Goal: Information Seeking & Learning: Learn about a topic

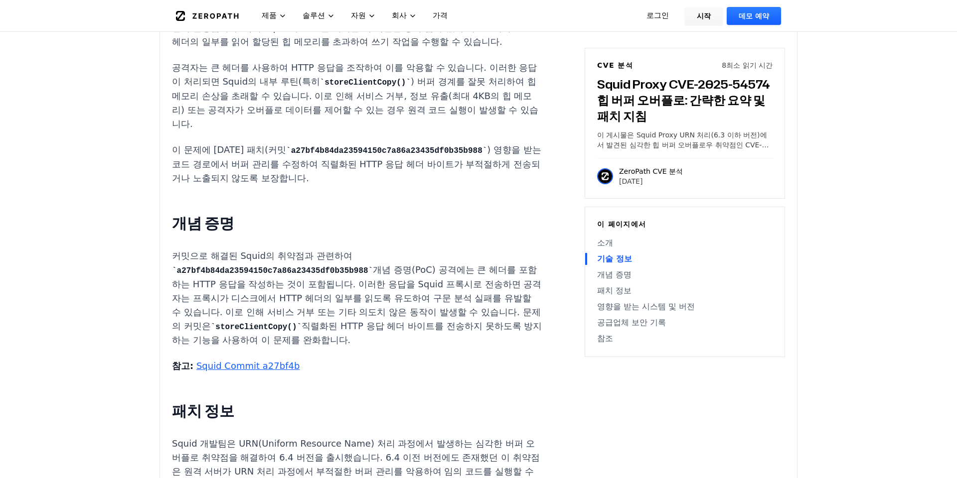
scroll to position [965, 0]
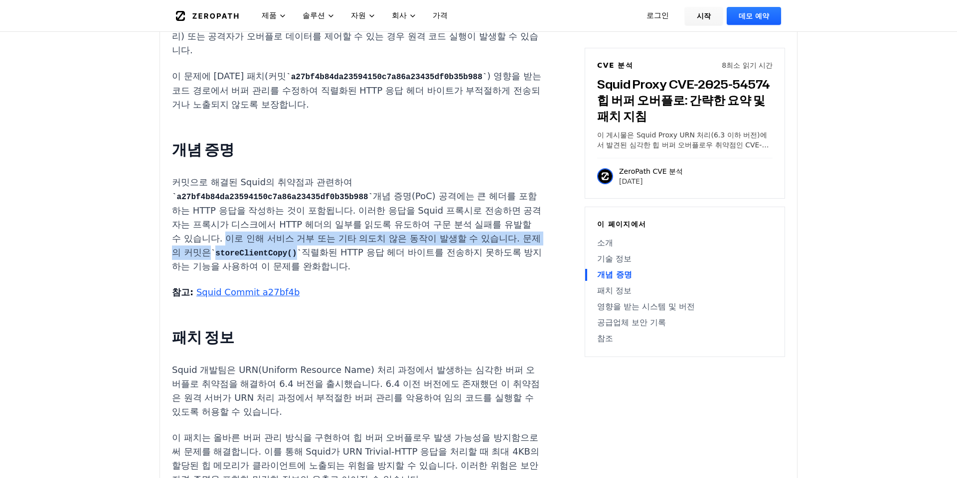
drag, startPoint x: 226, startPoint y: 230, endPoint x: 307, endPoint y: 247, distance: 81.9
click at [307, 247] on p "커밋으로 해결된 Squid의 취약점과 관련하여 a27bf4b84da23594150c7a86a23435df0b35b988 개념 증명(PoC) 공…" at bounding box center [357, 224] width 371 height 99
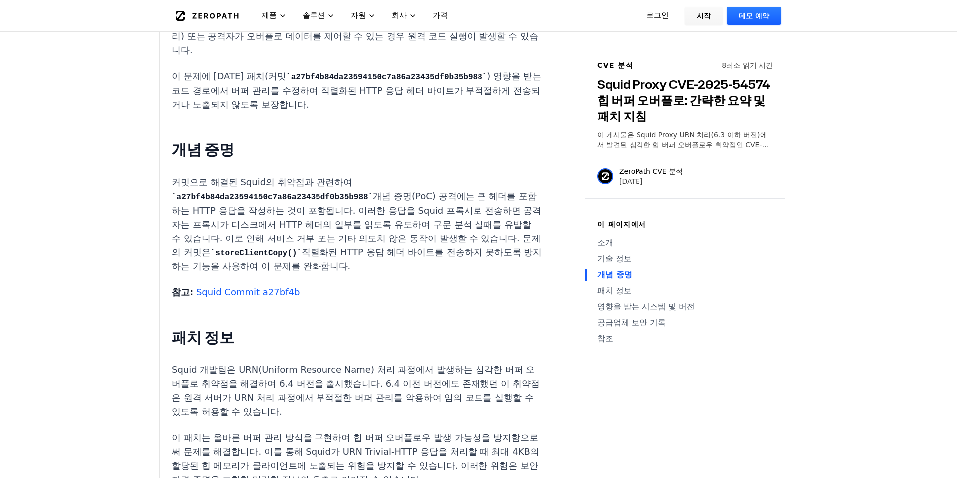
click at [425, 270] on div "Introduction 잘못된 HTTP 응답 하나만으로 Squid 프록시가 작동 중단되거나 손상되어 수천 명의 웹 접속을 방해하거나 민감한 데…" at bounding box center [357, 415] width 371 height 1387
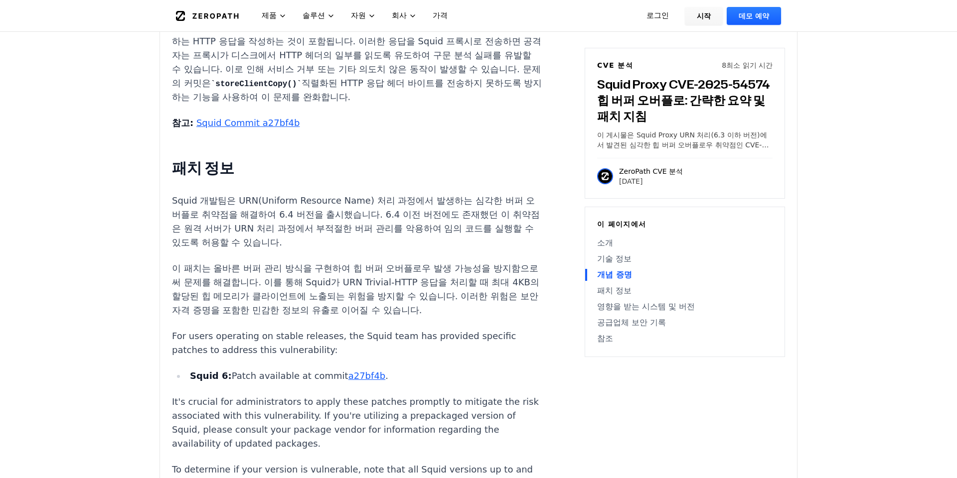
scroll to position [1136, 0]
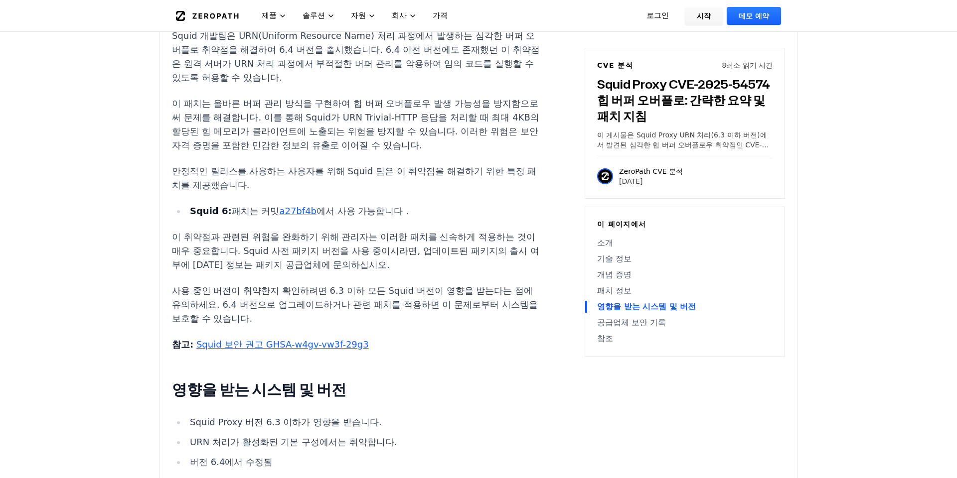
scroll to position [1249, 0]
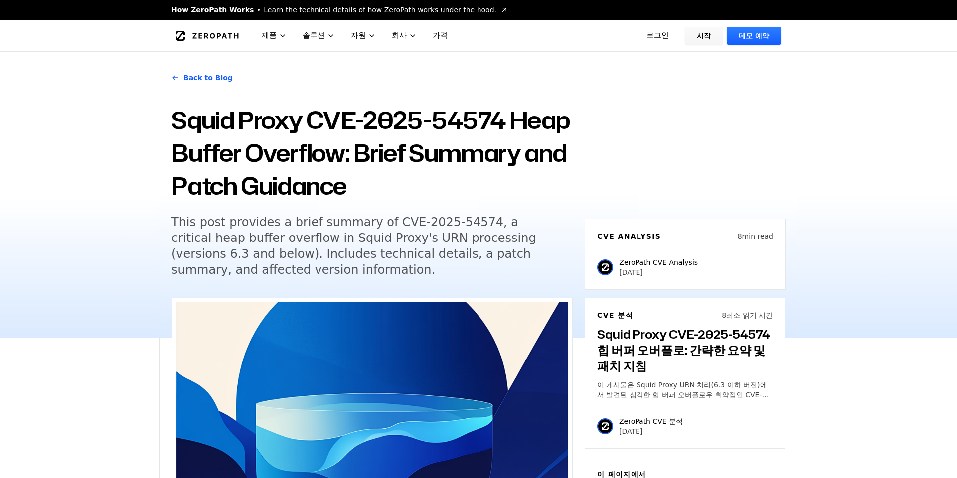
scroll to position [1306, 0]
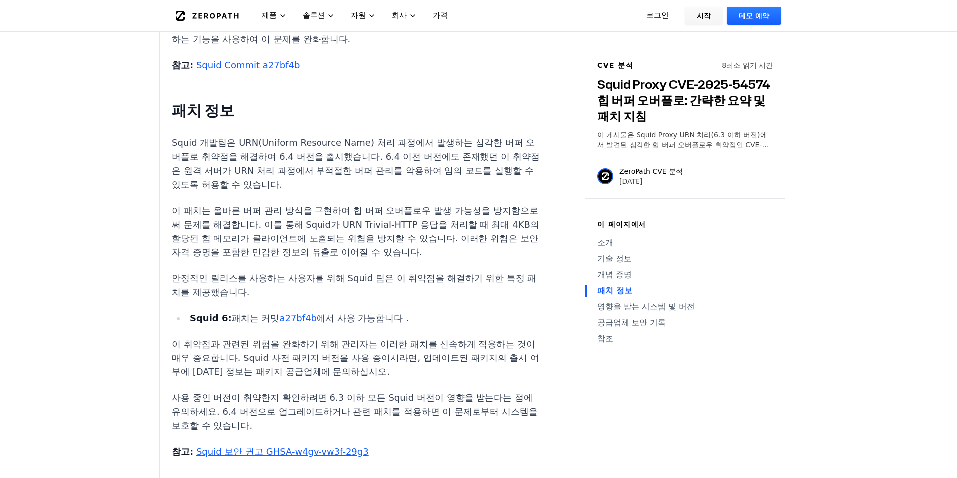
scroll to position [1306, 0]
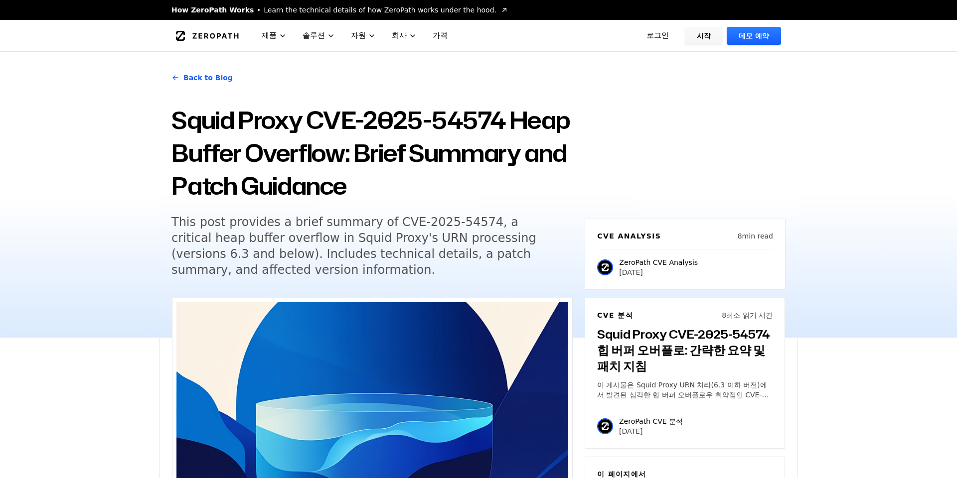
scroll to position [1306, 0]
